Goal: Task Accomplishment & Management: Use online tool/utility

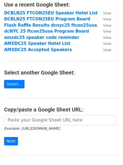
scroll to position [44, 0]
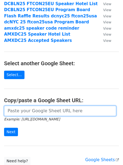
click at [20, 111] on input "url" at bounding box center [60, 111] width 112 height 10
paste input "[URL][DOMAIN_NAME]"
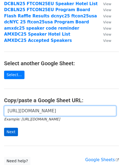
type input "[URL][DOMAIN_NAME]"
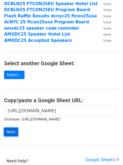
click at [13, 132] on input "Next" at bounding box center [11, 132] width 14 height 8
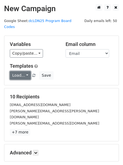
click at [17, 71] on link "Load..." at bounding box center [20, 75] width 21 height 8
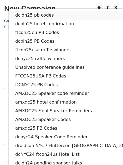
click at [36, 11] on link "dcldn25 pb codes" at bounding box center [95, 15] width 173 height 9
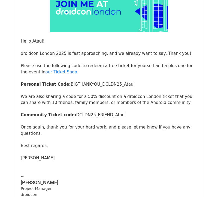
scroll to position [2792, 0]
